Goal: Transaction & Acquisition: Book appointment/travel/reservation

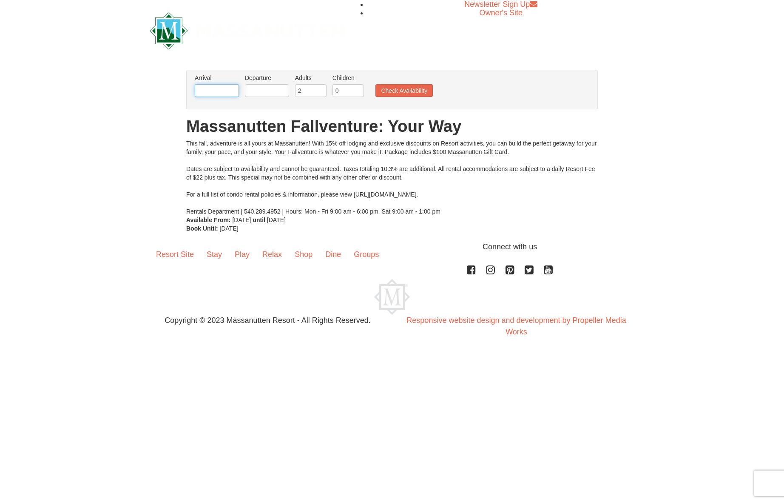
click at [214, 89] on input "text" at bounding box center [217, 90] width 44 height 13
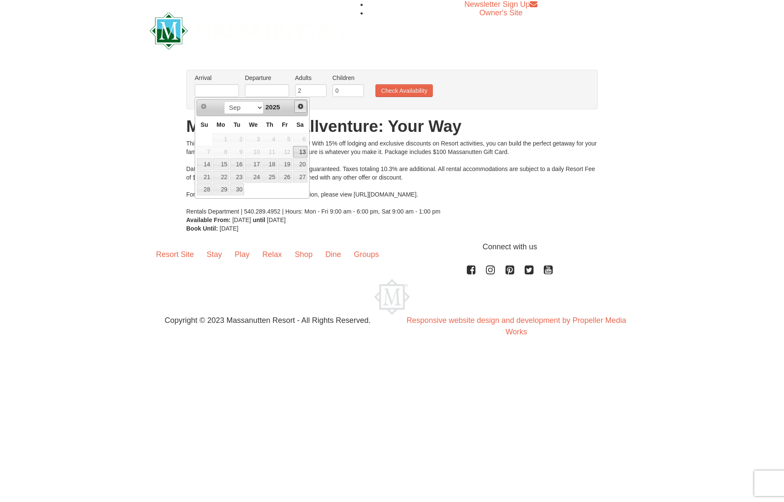
click at [300, 107] on span "Next" at bounding box center [300, 106] width 7 height 7
click at [209, 180] on link "16" at bounding box center [204, 177] width 15 height 12
type input "11/16/2025"
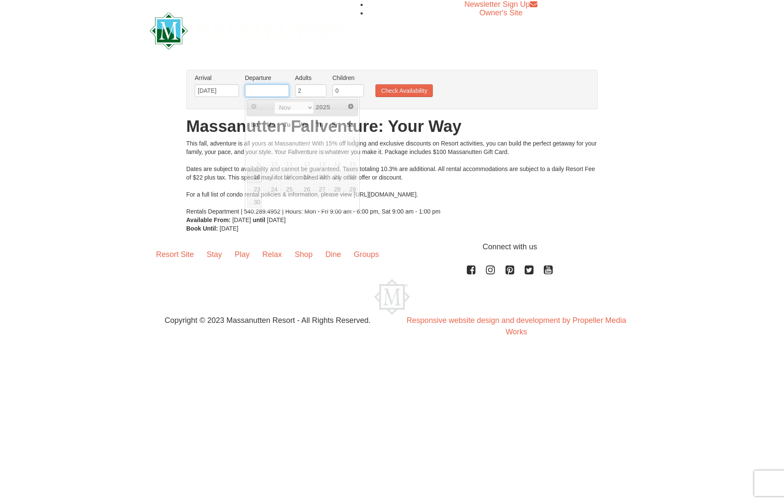
click at [258, 91] on input "text" at bounding box center [267, 90] width 44 height 13
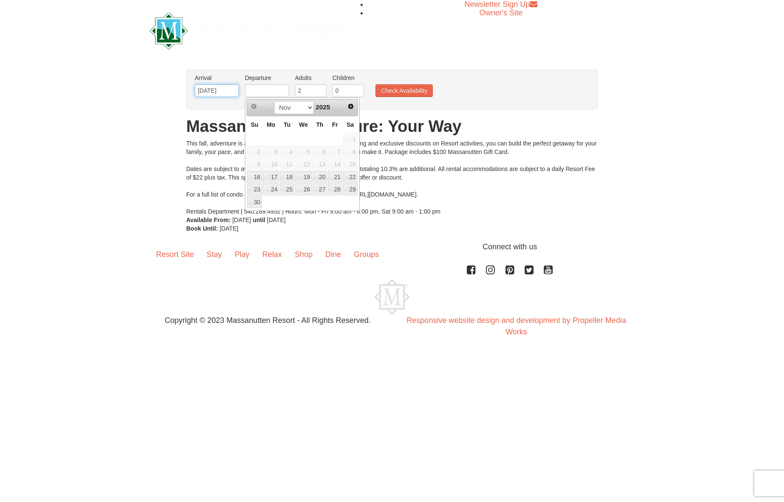
click at [209, 90] on input "11/16/2025" at bounding box center [217, 90] width 44 height 13
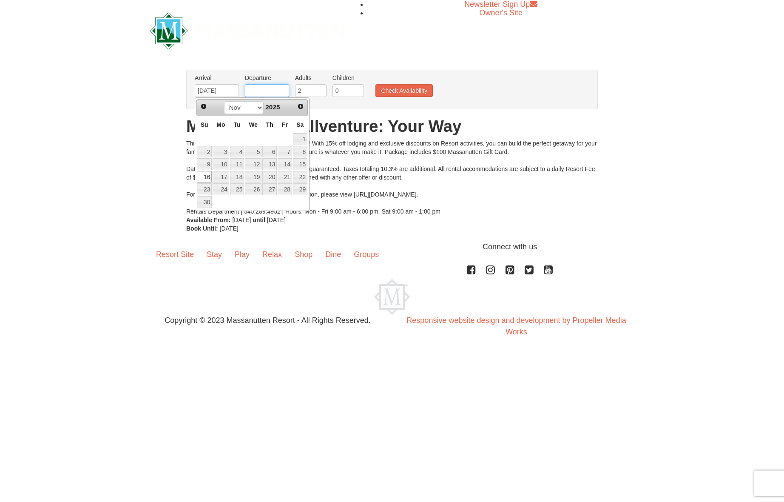
click at [260, 93] on input "text" at bounding box center [267, 90] width 44 height 13
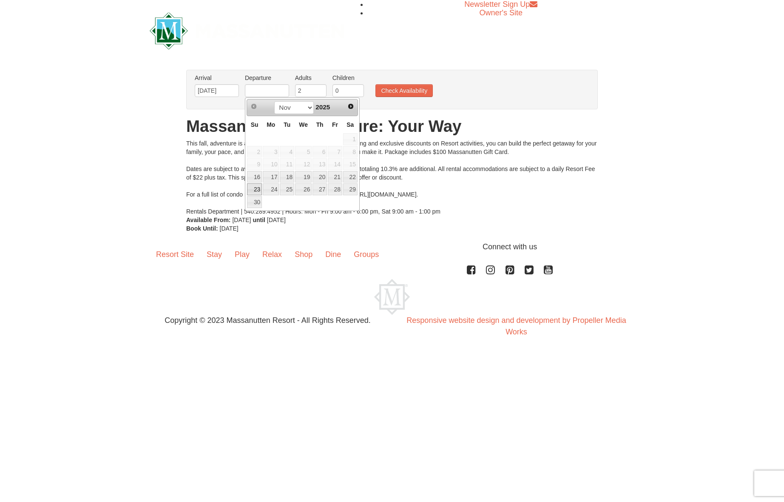
click at [259, 188] on link "23" at bounding box center [254, 189] width 15 height 12
type input "[DATE]"
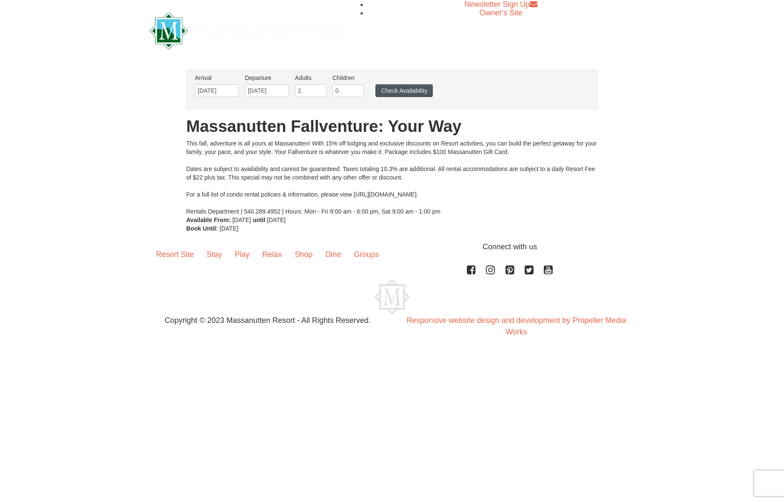
click at [397, 87] on button "Check Availability" at bounding box center [404, 90] width 57 height 13
click at [222, 91] on input "11/16/2025" at bounding box center [217, 90] width 44 height 13
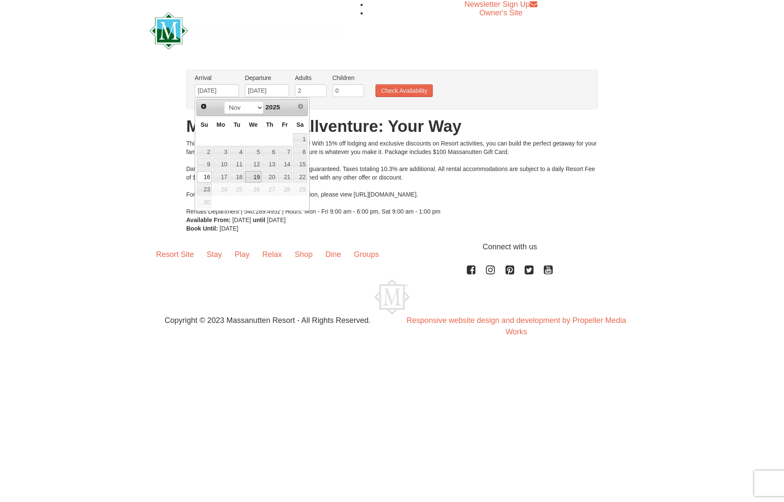
click at [254, 177] on link "19" at bounding box center [253, 177] width 17 height 12
type input "[DATE]"
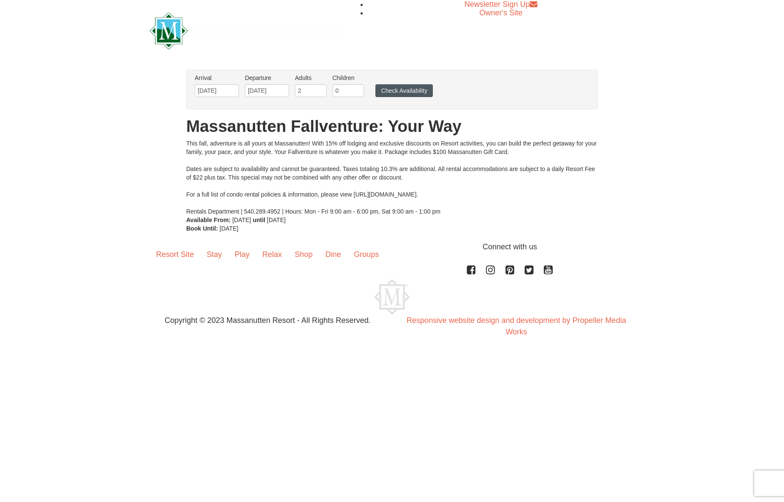
click at [385, 94] on button "Check Availability" at bounding box center [404, 90] width 57 height 13
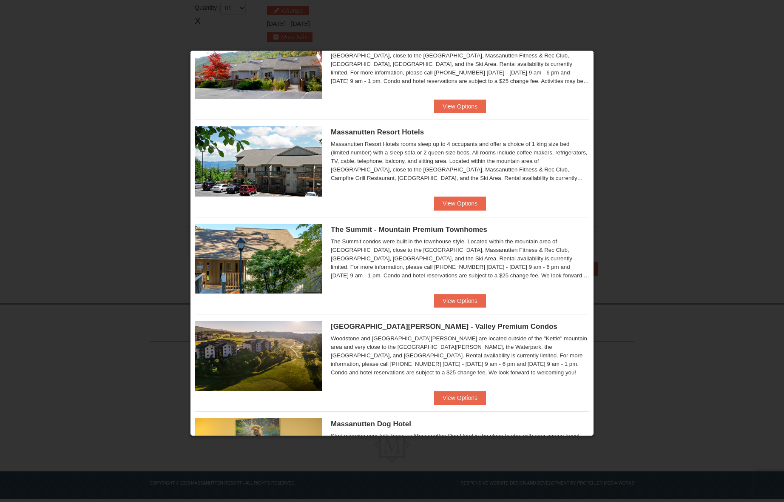
scroll to position [51, 0]
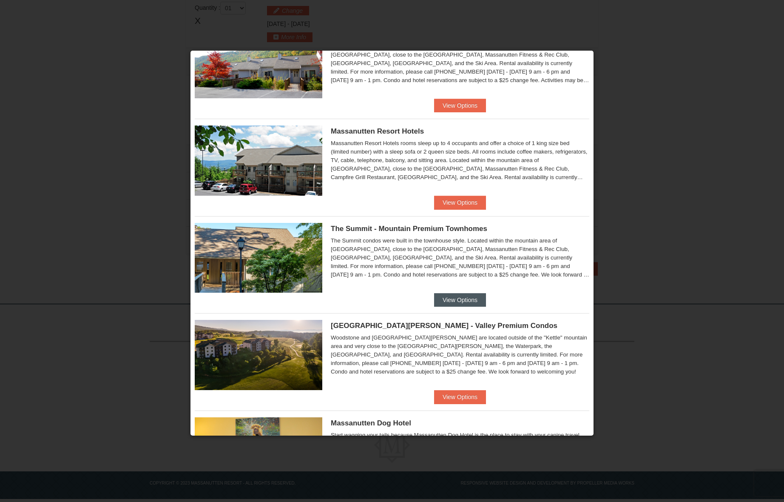
click at [443, 302] on button "View Options" at bounding box center [460, 300] width 52 height 14
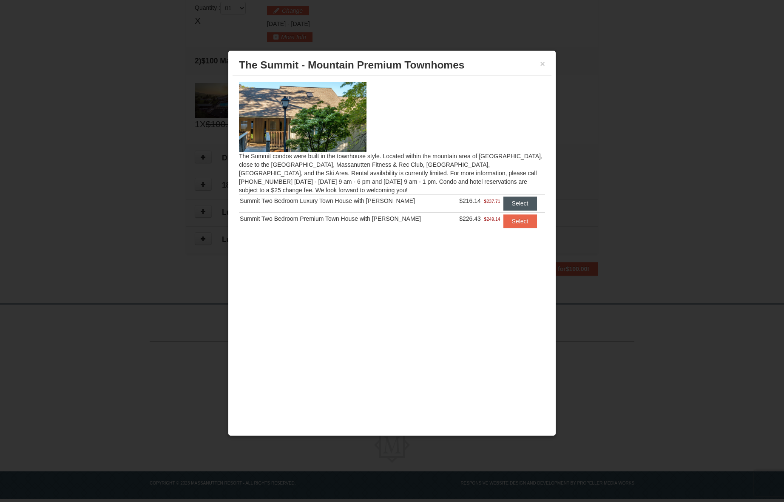
click at [508, 203] on button "Select" at bounding box center [521, 204] width 34 height 14
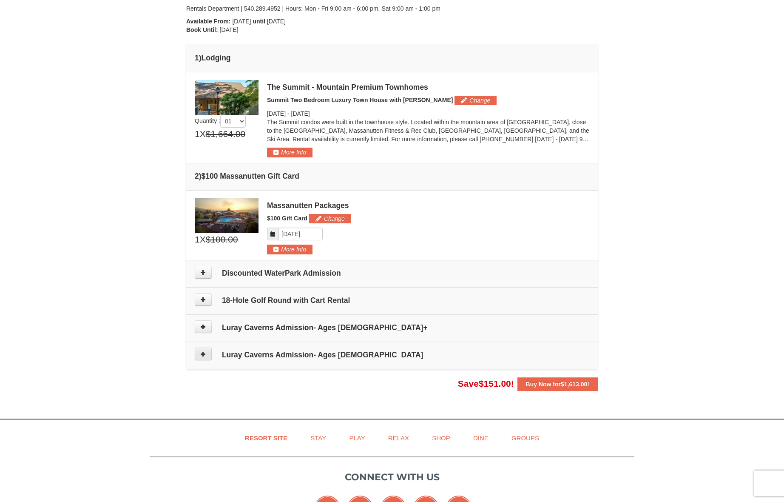
scroll to position [184, 0]
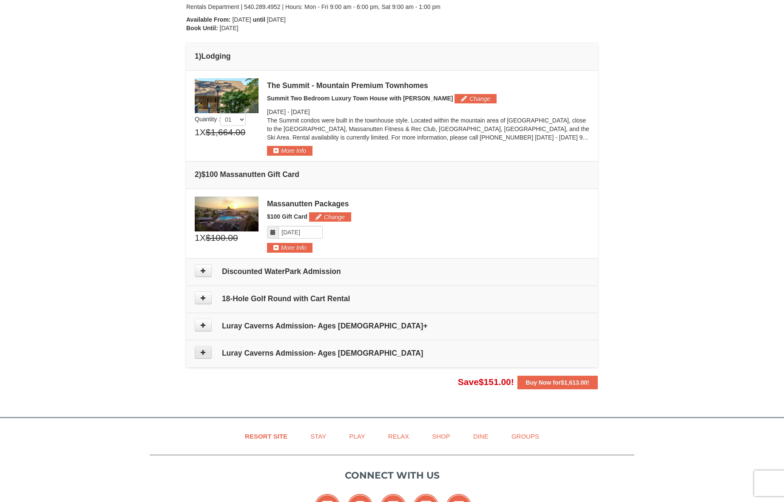
click at [196, 354] on button at bounding box center [203, 352] width 17 height 13
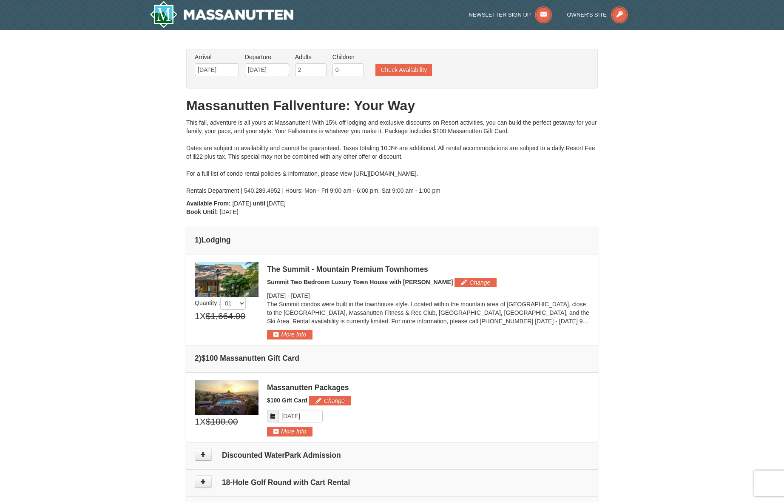
scroll to position [0, 0]
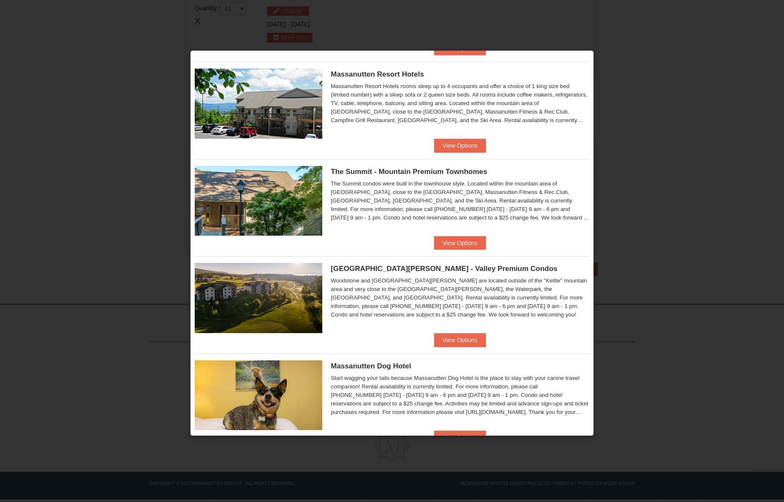
scroll to position [114, 0]
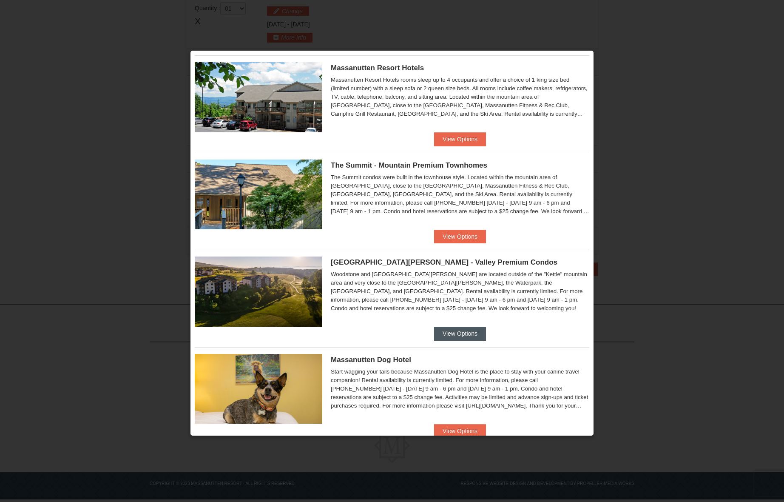
click at [465, 332] on button "View Options" at bounding box center [460, 334] width 52 height 14
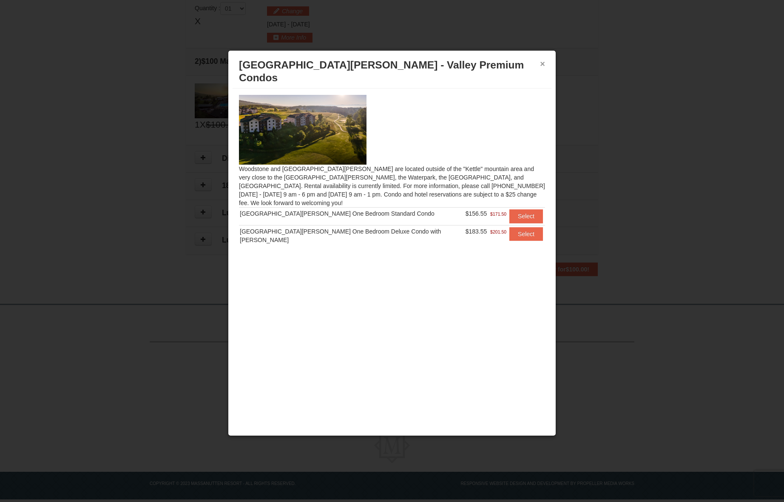
click at [543, 66] on button "×" at bounding box center [542, 64] width 5 height 9
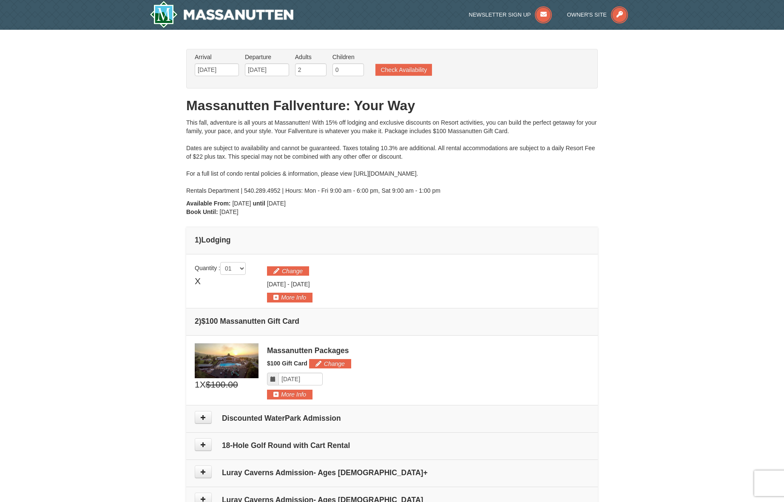
scroll to position [0, 0]
click at [408, 68] on button "Check Availability" at bounding box center [404, 70] width 57 height 12
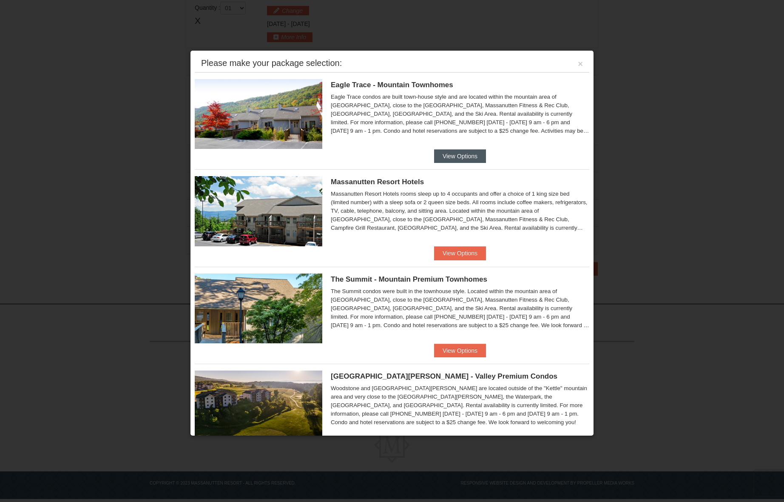
click at [446, 154] on button "View Options" at bounding box center [460, 156] width 52 height 14
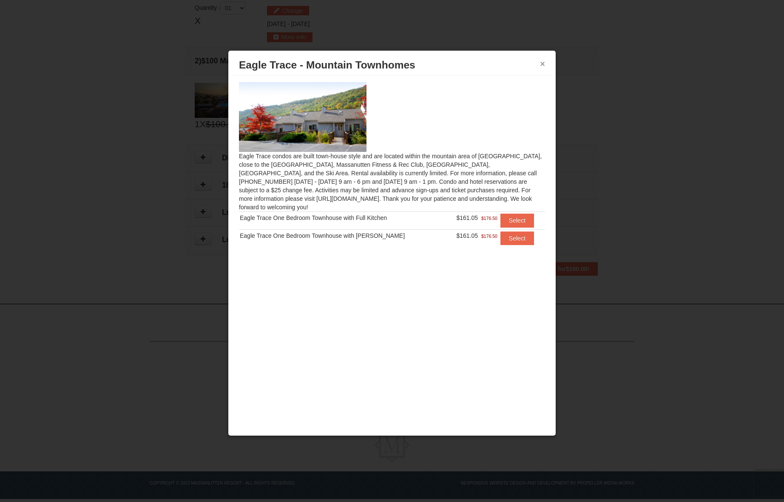
click at [544, 64] on button "×" at bounding box center [542, 64] width 5 height 9
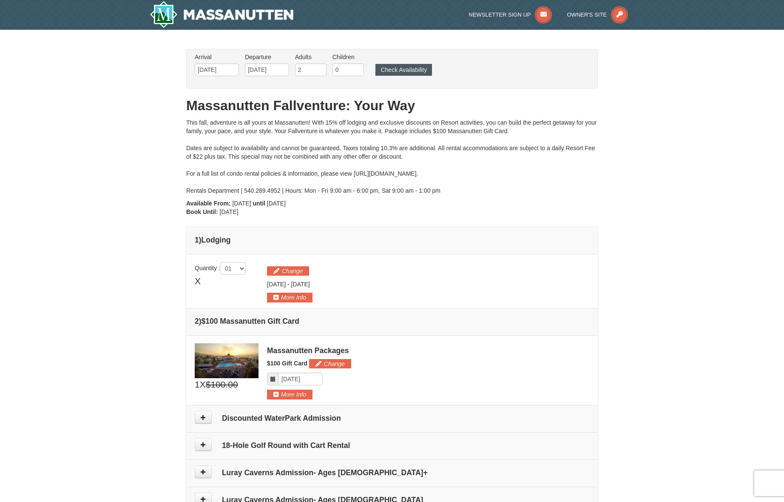
click at [411, 66] on button "Check Availability" at bounding box center [404, 70] width 57 height 12
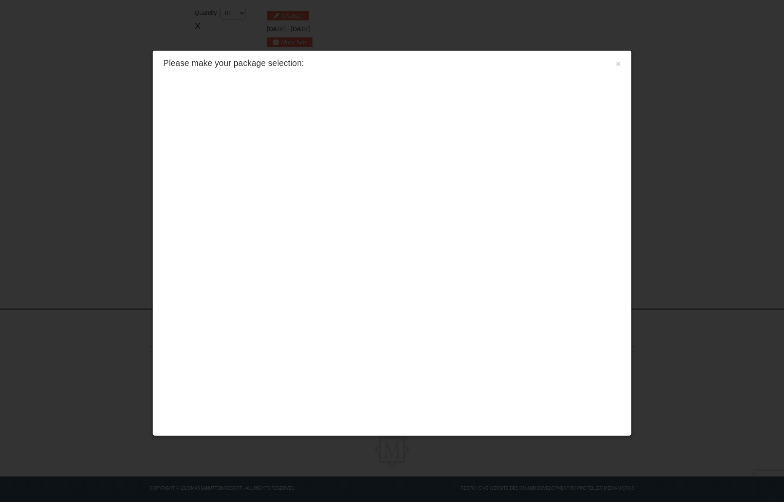
scroll to position [260, 0]
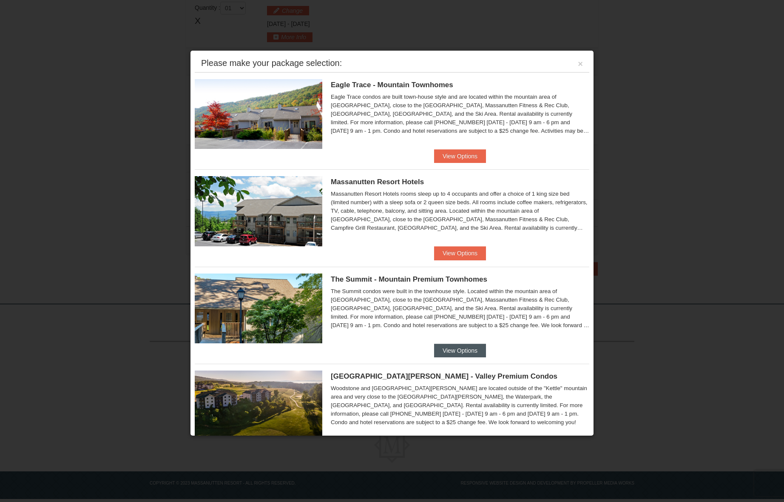
click at [453, 350] on button "View Options" at bounding box center [460, 351] width 52 height 14
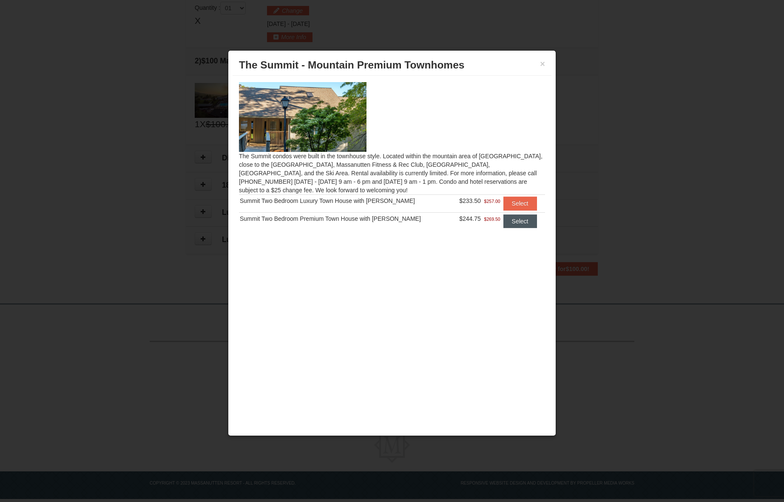
click at [516, 223] on button "Select" at bounding box center [521, 221] width 34 height 14
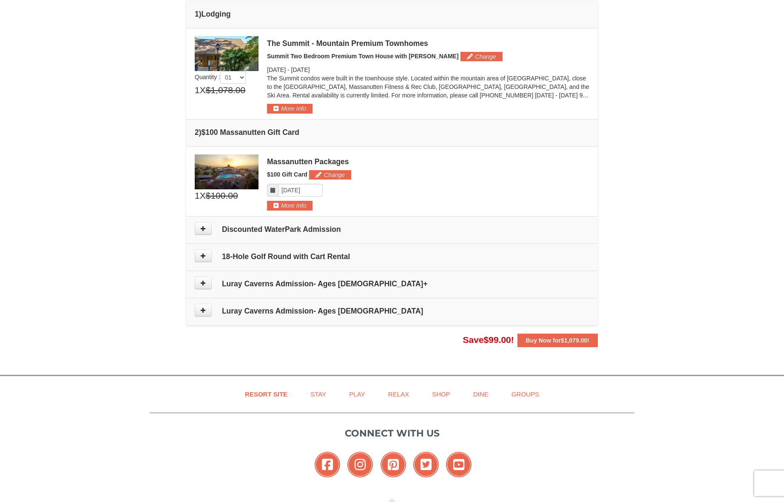
scroll to position [227, 0]
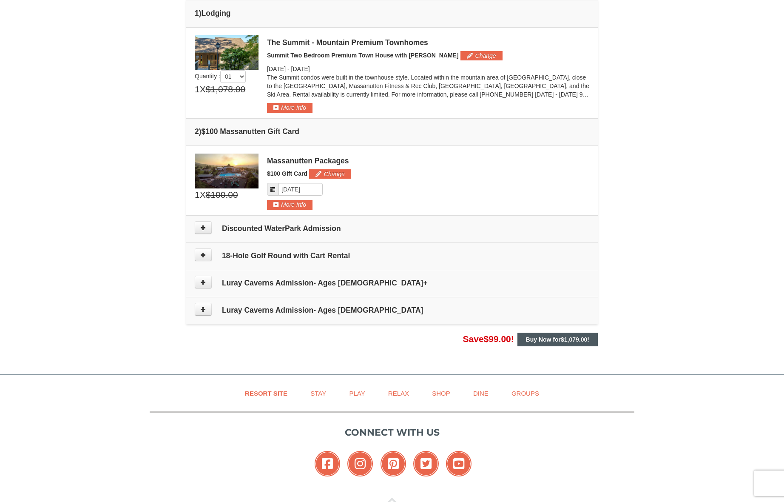
click at [576, 342] on strong "Buy Now for $1,079.00 !" at bounding box center [557, 339] width 63 height 7
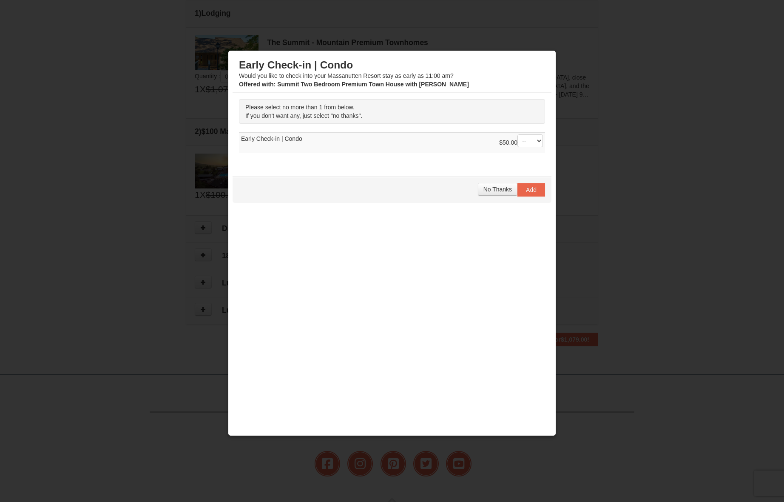
click at [492, 190] on span "No Thanks" at bounding box center [498, 189] width 29 height 7
